Goal: Find specific page/section: Find specific page/section

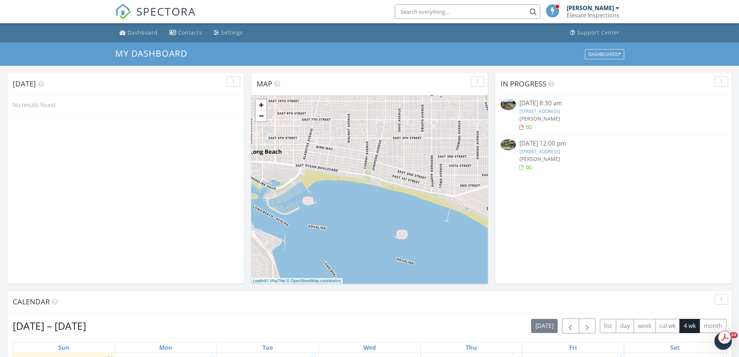
click at [433, 13] on input "text" at bounding box center [467, 11] width 145 height 15
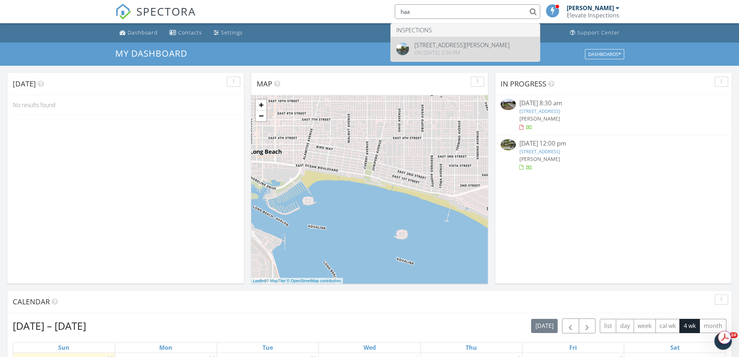
type input "haa"
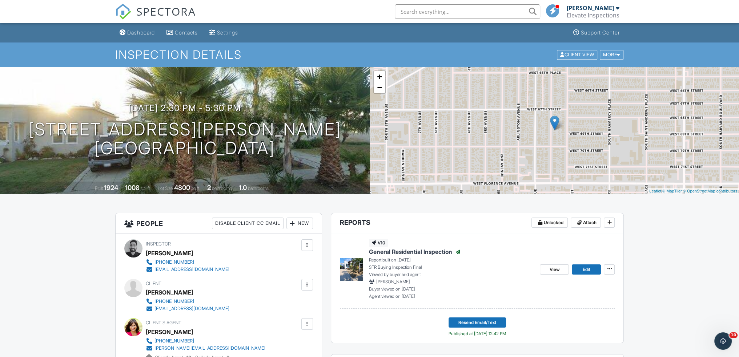
click at [423, 251] on span "General Residential Inspection" at bounding box center [410, 252] width 83 height 8
